Goal: Task Accomplishment & Management: Use online tool/utility

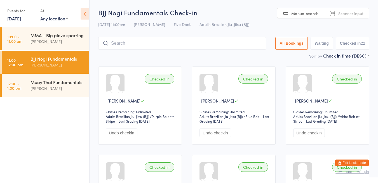
click at [62, 86] on div "[PERSON_NAME]" at bounding box center [57, 88] width 54 height 6
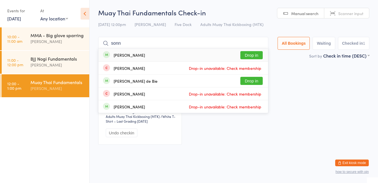
type input "sonn"
click at [252, 82] on button "Drop in" at bounding box center [251, 81] width 22 height 8
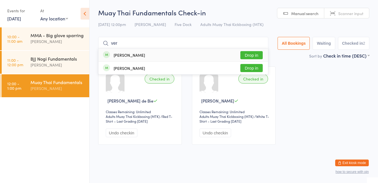
type input "ver"
click at [251, 68] on button "Drop in" at bounding box center [251, 68] width 22 height 8
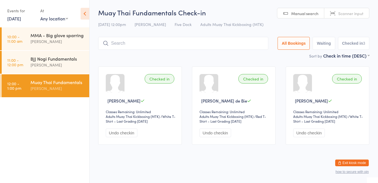
click at [238, 9] on h2 "Muay Thai Fundamentals Check-in" at bounding box center [233, 12] width 271 height 9
click at [178, 43] on input "search" at bounding box center [183, 43] width 170 height 13
type input "kus"
click at [253, 54] on button "Drop in" at bounding box center [251, 55] width 22 height 8
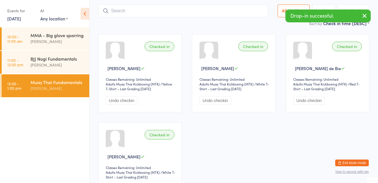
scroll to position [0, 0]
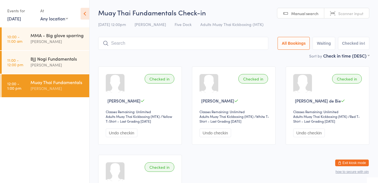
click at [162, 42] on input "search" at bounding box center [183, 43] width 170 height 13
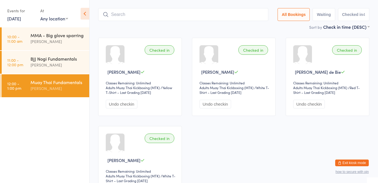
scroll to position [37, 0]
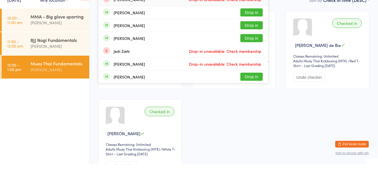
type input "zac"
click at [247, 31] on button "Drop in" at bounding box center [251, 31] width 22 height 8
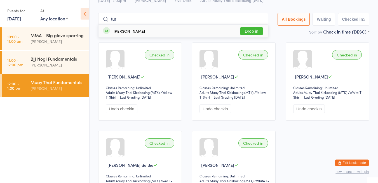
type input "tur"
click at [208, 31] on div "[PERSON_NAME] Drop in" at bounding box center [182, 31] width 169 height 13
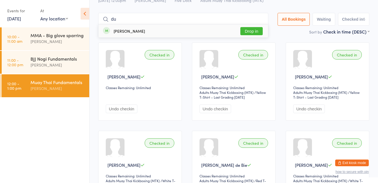
type input "d"
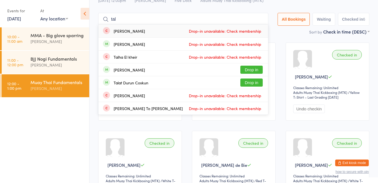
type input "tal"
click at [251, 84] on button "Drop in" at bounding box center [251, 83] width 22 height 8
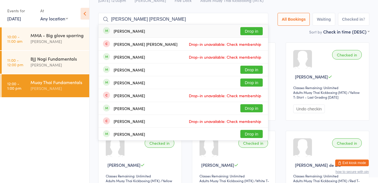
type input "[PERSON_NAME] [PERSON_NAME]"
click at [252, 39] on div "[PERSON_NAME] [PERSON_NAME] Drop-in unavailable: Check membership" at bounding box center [182, 44] width 169 height 13
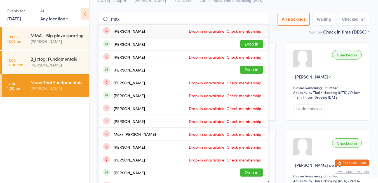
type input "max"
click at [251, 46] on button "Drop in" at bounding box center [251, 44] width 22 height 8
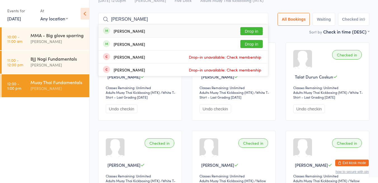
type input "[PERSON_NAME]"
click at [253, 31] on button "Drop in" at bounding box center [251, 31] width 22 height 8
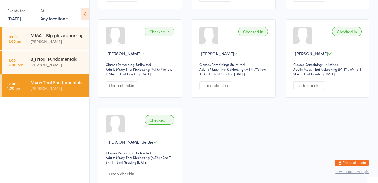
scroll to position [224, 0]
